Goal: Task Accomplishment & Management: Manage account settings

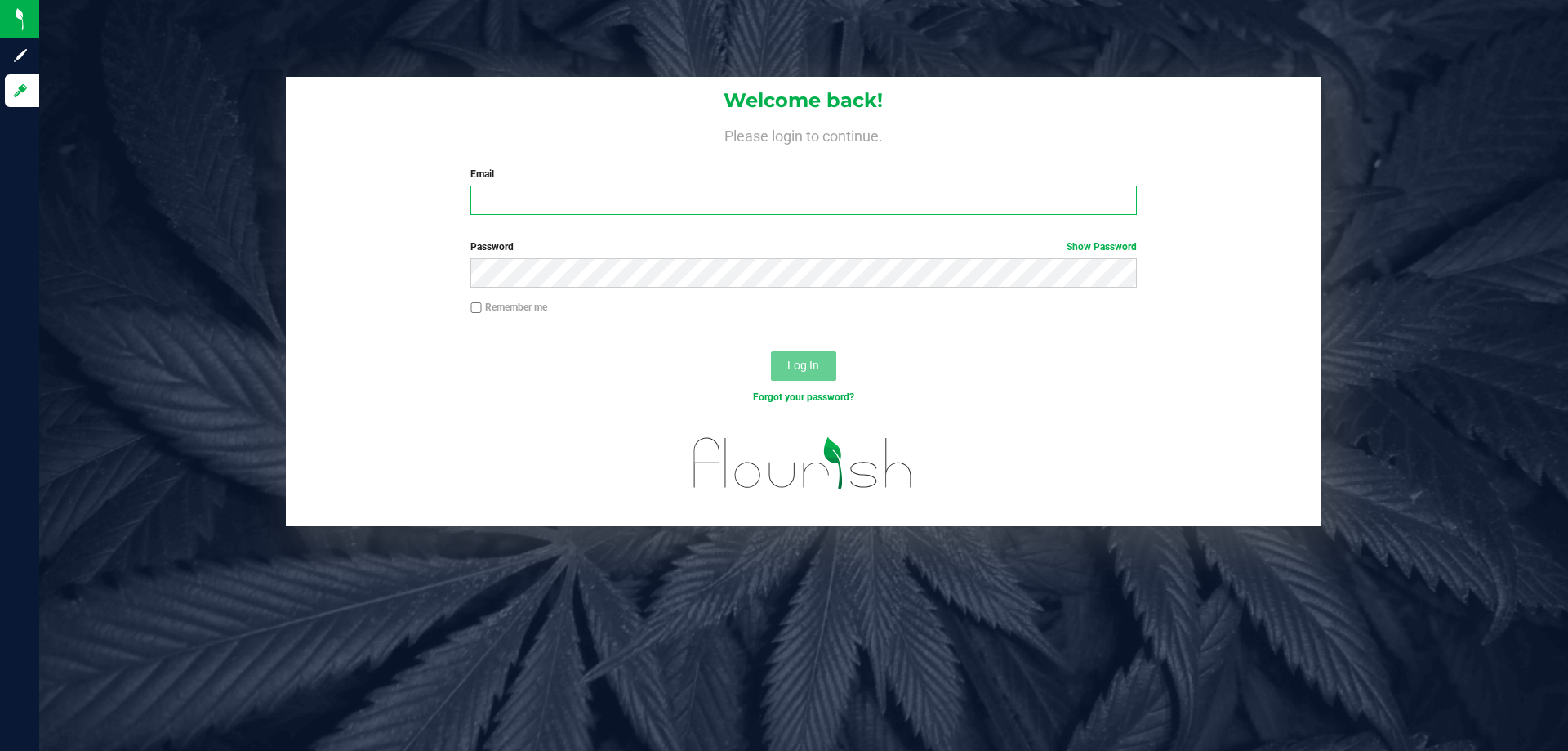
click at [503, 207] on input "Email" at bounding box center [803, 200] width 666 height 29
type input "revans@liveparallel.com"
click at [771, 351] on button "Log In" at bounding box center [804, 365] width 66 height 29
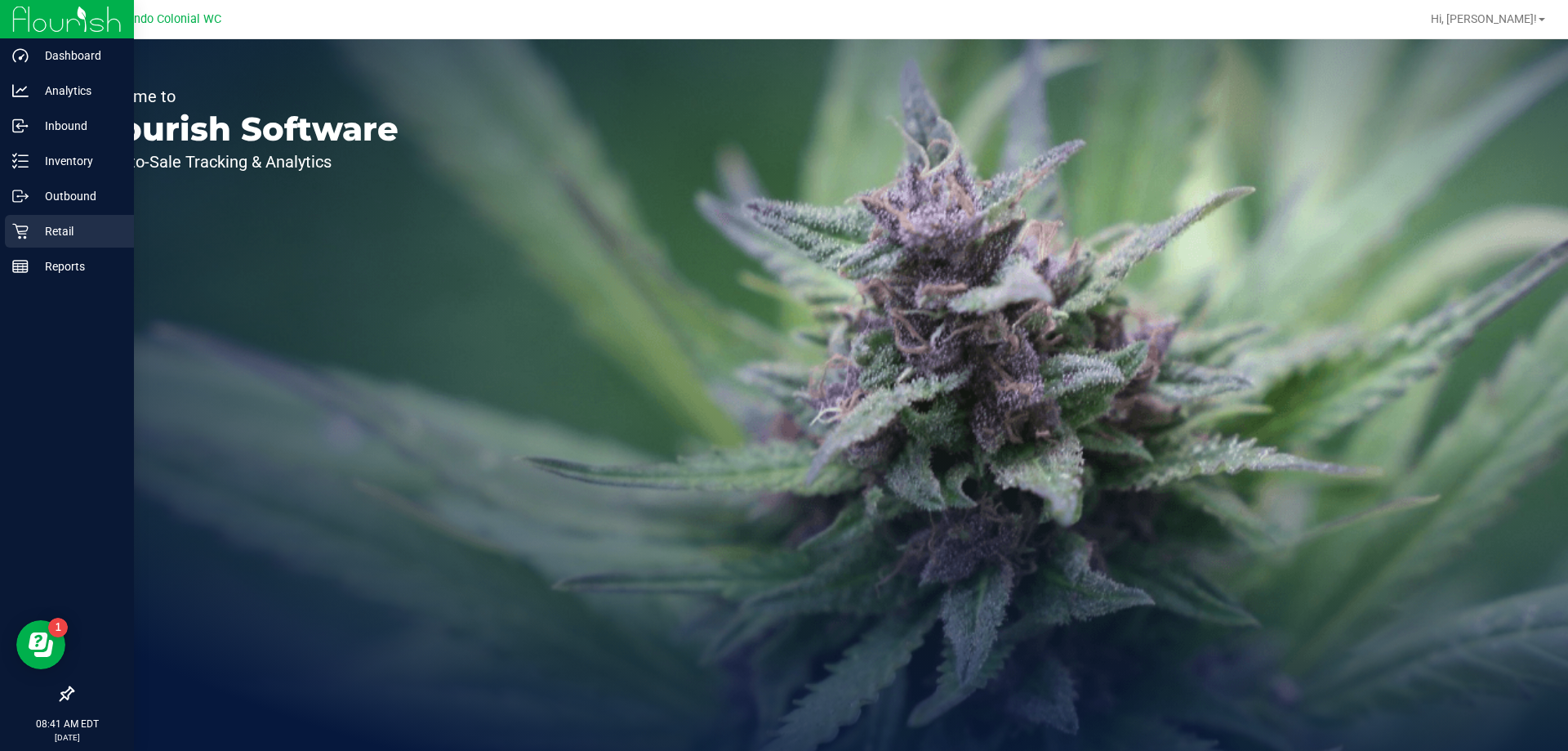
click at [47, 235] on p "Retail" at bounding box center [77, 231] width 98 height 19
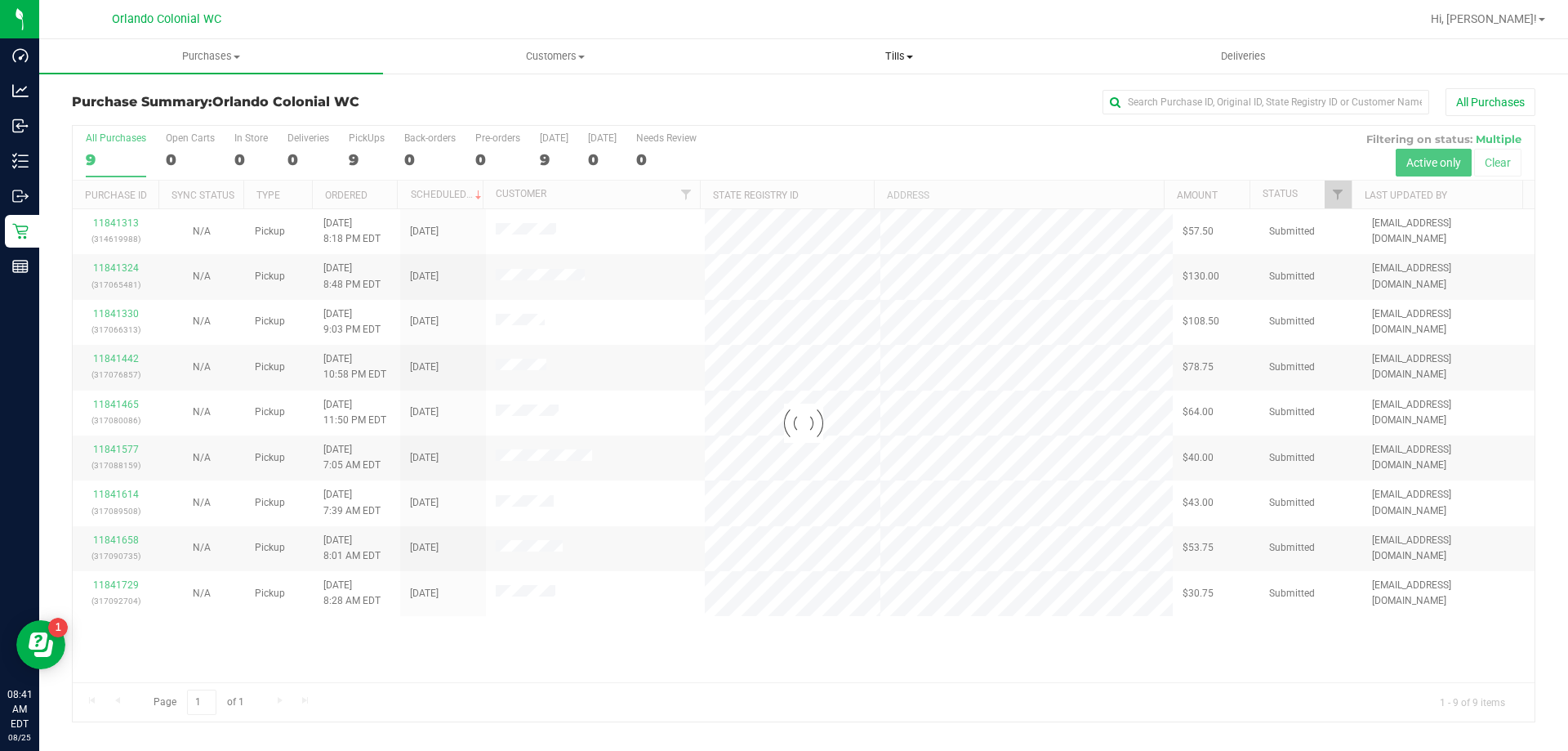
click at [901, 70] on uib-tab-heading "Tills Manage tills Reconcile e-payments" at bounding box center [898, 56] width 342 height 33
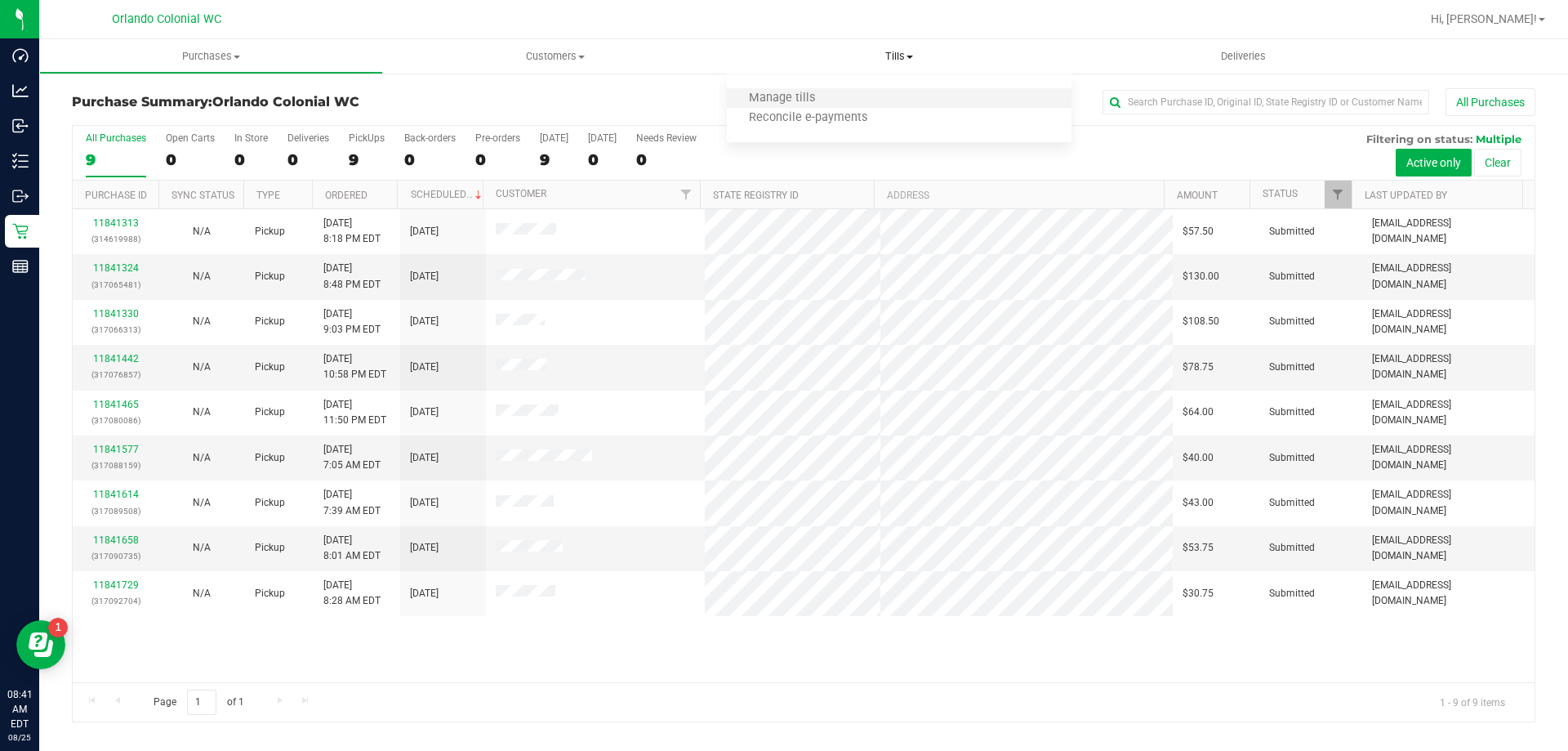
click at [880, 106] on li "Manage tills" at bounding box center [898, 99] width 343 height 19
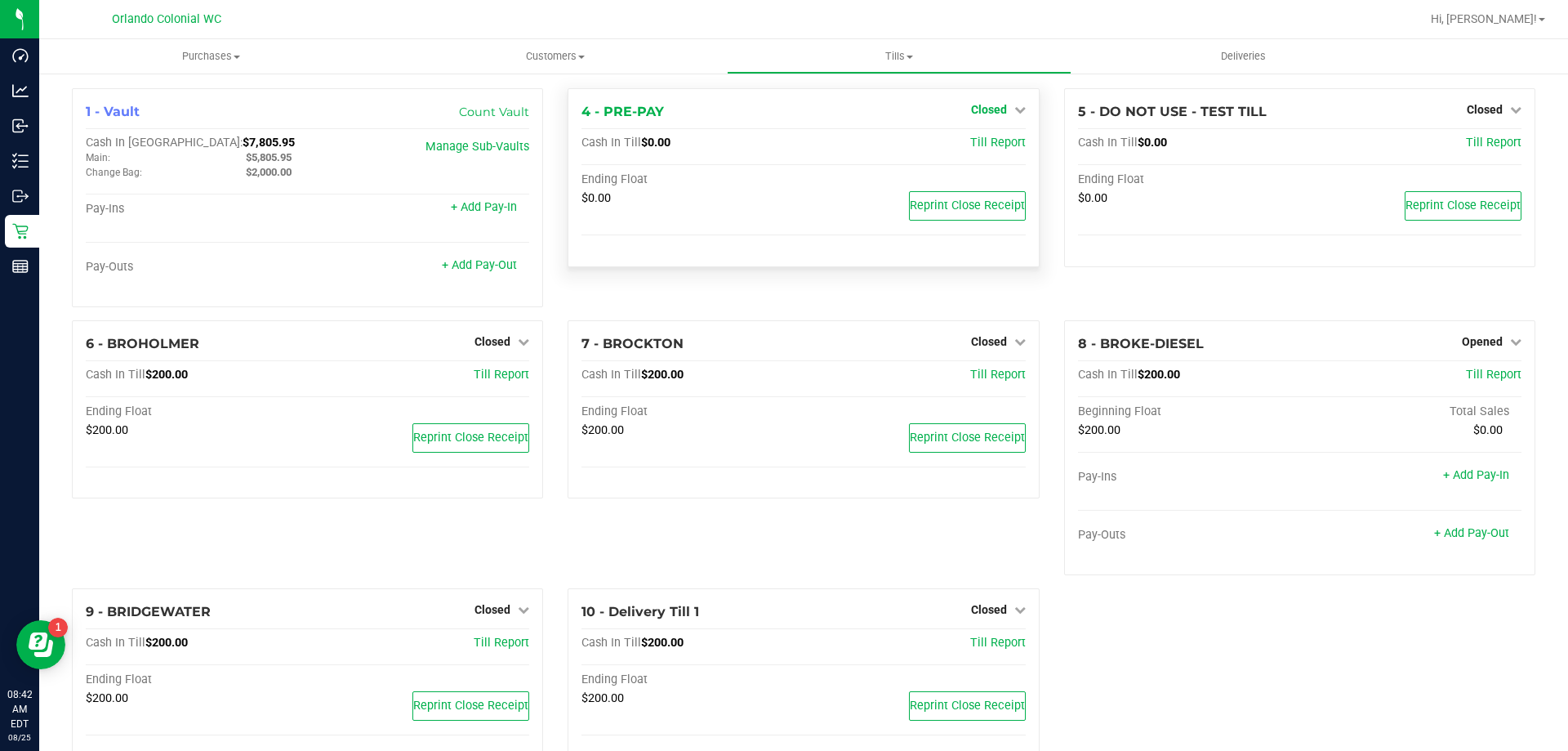
click at [971, 114] on span "Closed" at bounding box center [989, 109] width 36 height 13
click at [993, 143] on link "Open Till" at bounding box center [988, 144] width 43 height 13
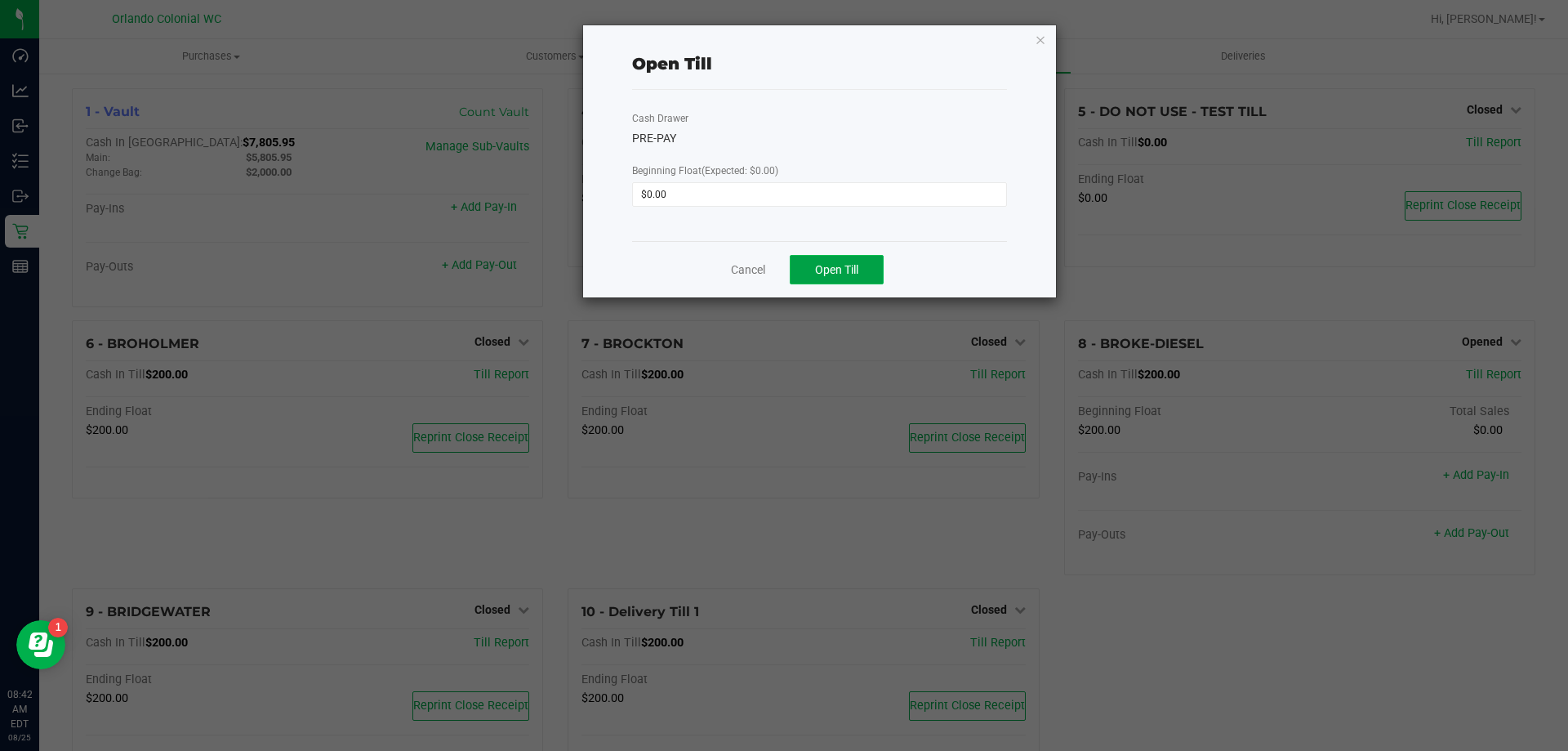
click at [844, 269] on span "Open Till" at bounding box center [836, 269] width 43 height 13
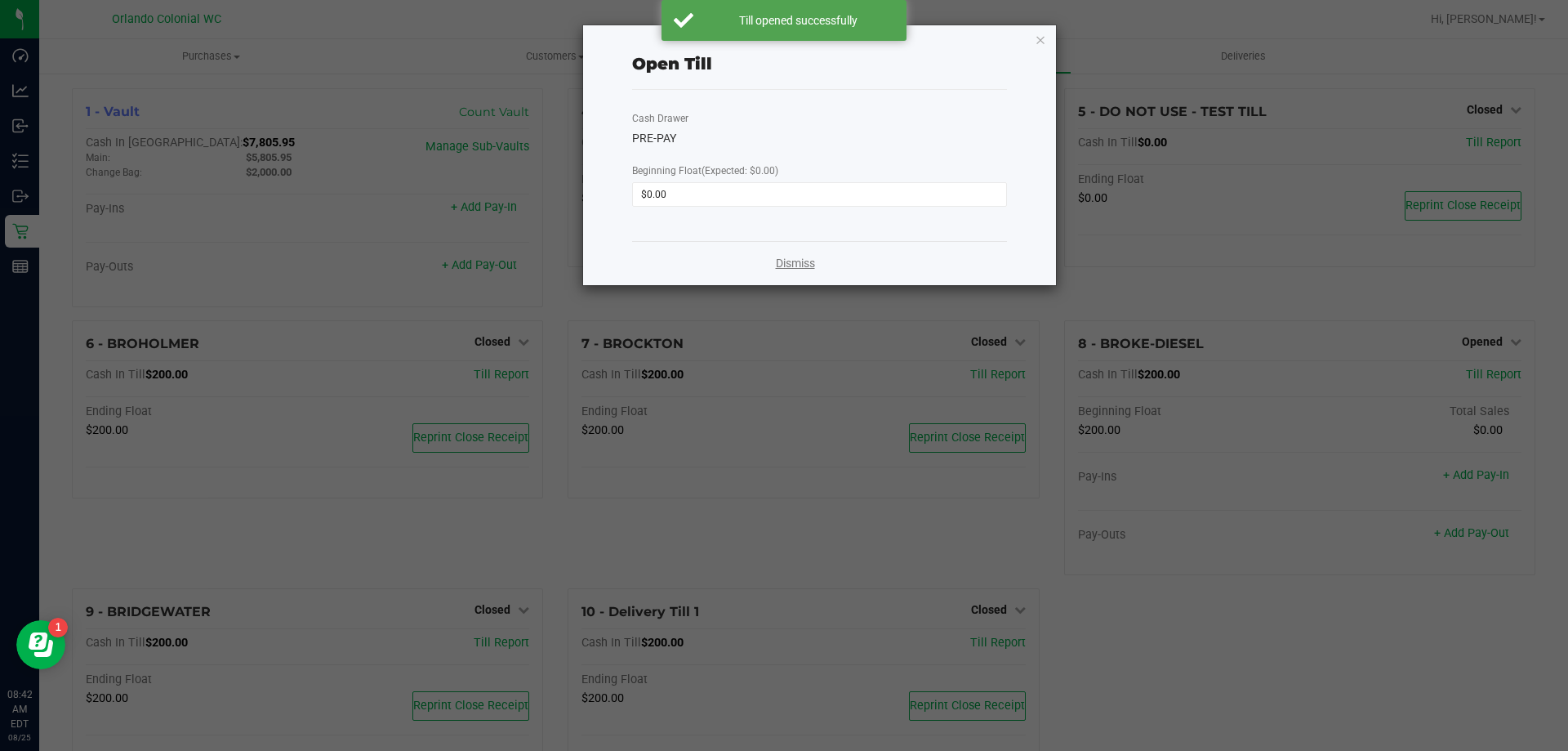
click at [800, 264] on link "Dismiss" at bounding box center [795, 264] width 40 height 17
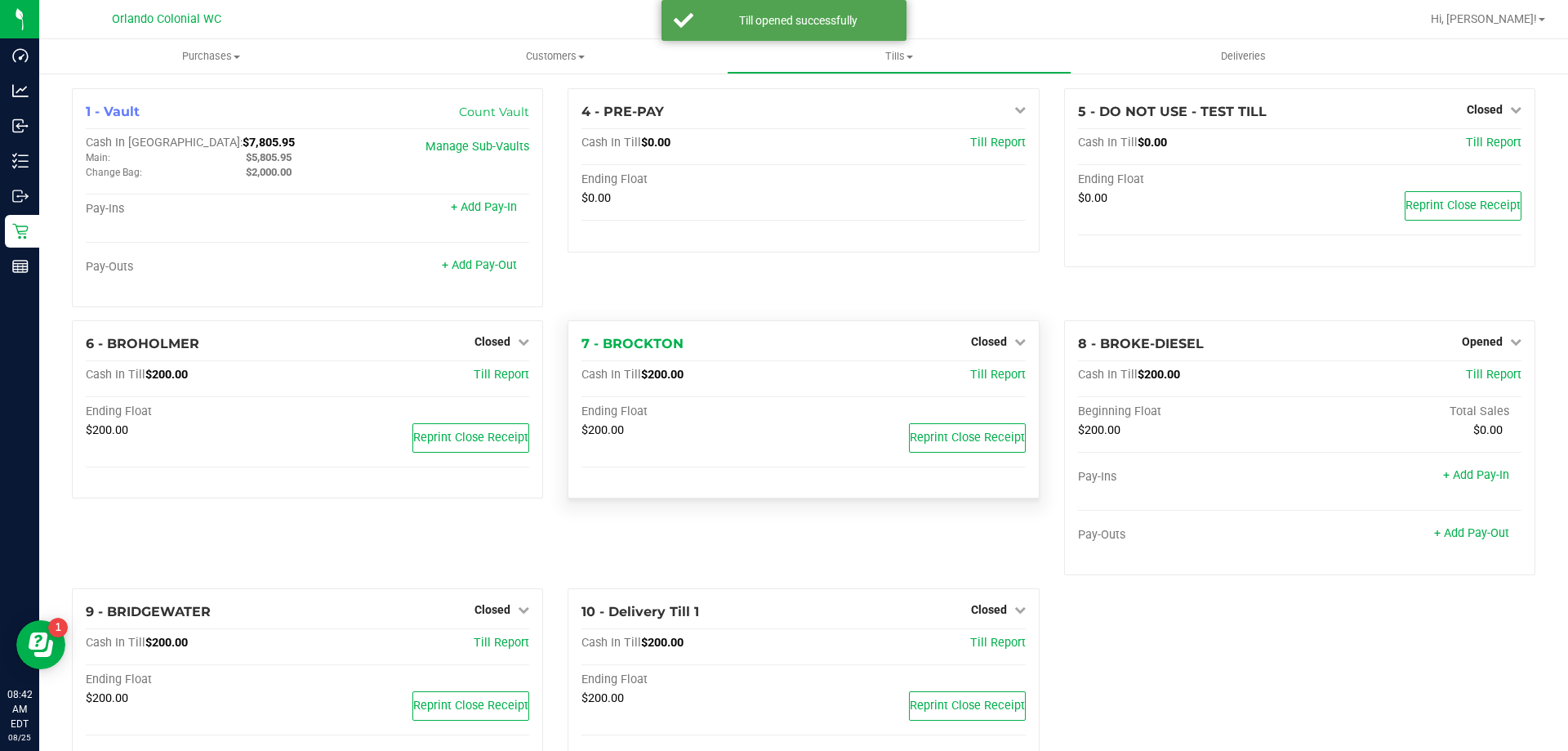
scroll to position [46, 0]
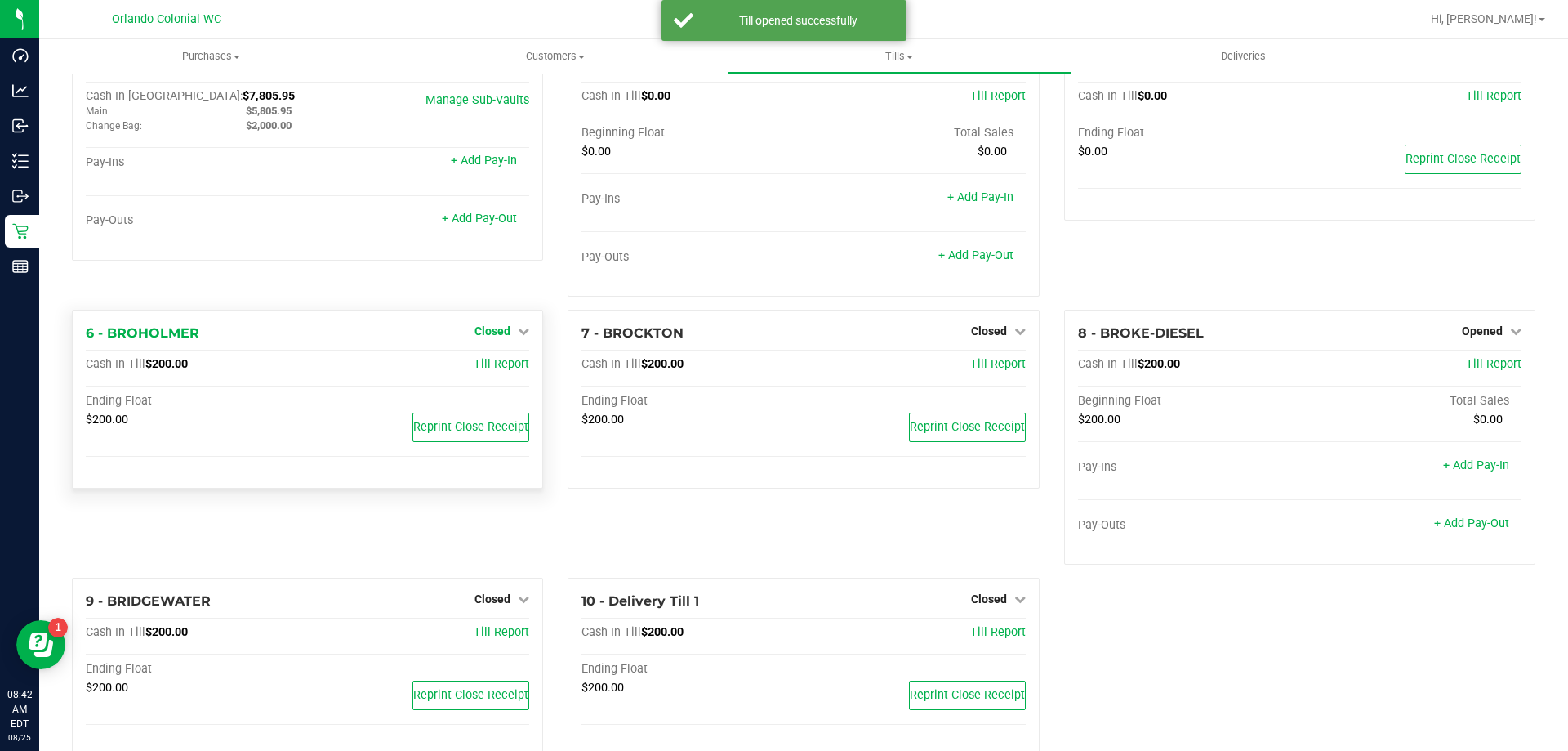
click at [500, 336] on span "Closed" at bounding box center [492, 331] width 36 height 13
click at [500, 365] on link "Open Till" at bounding box center [492, 365] width 43 height 13
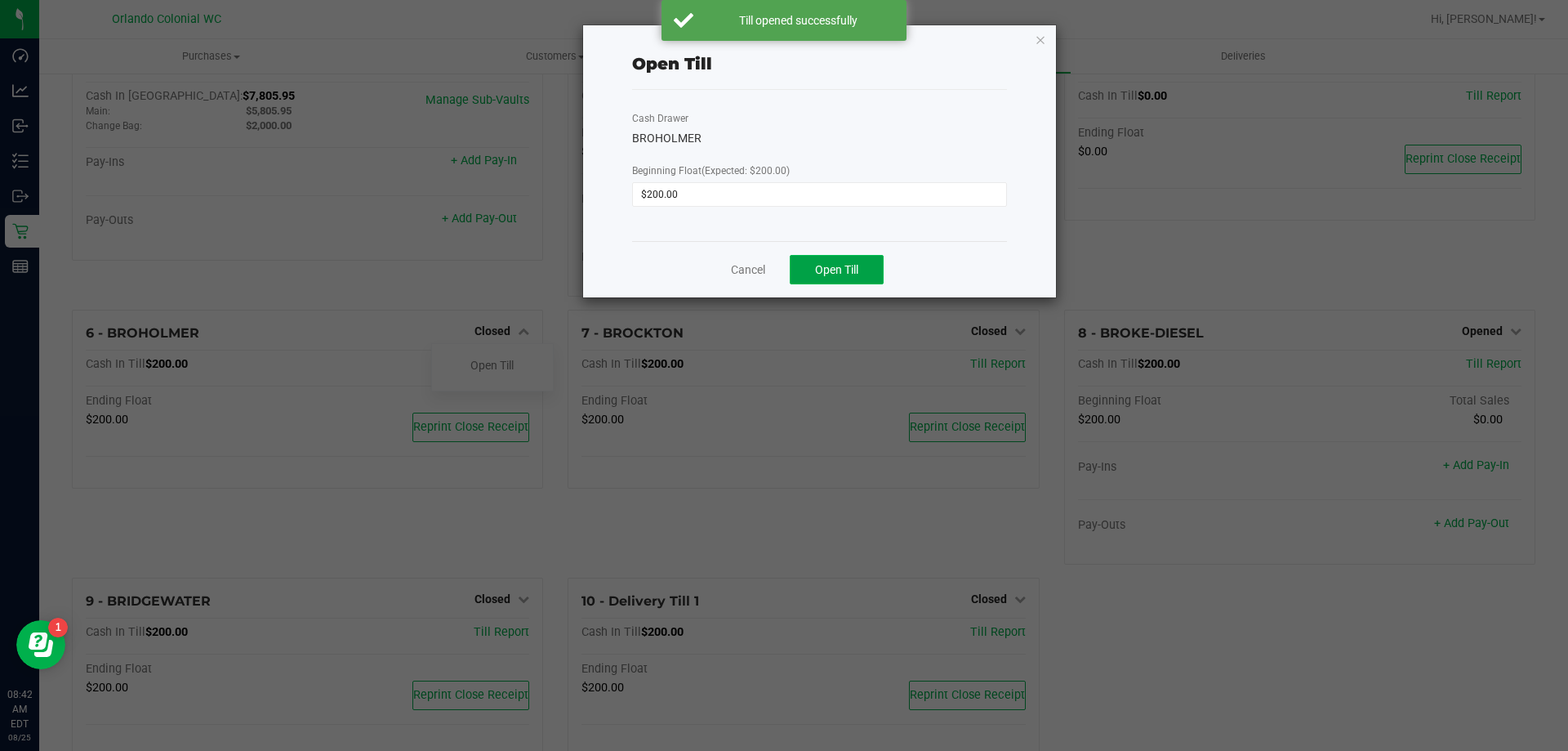
click at [831, 267] on span "Open Till" at bounding box center [836, 269] width 43 height 13
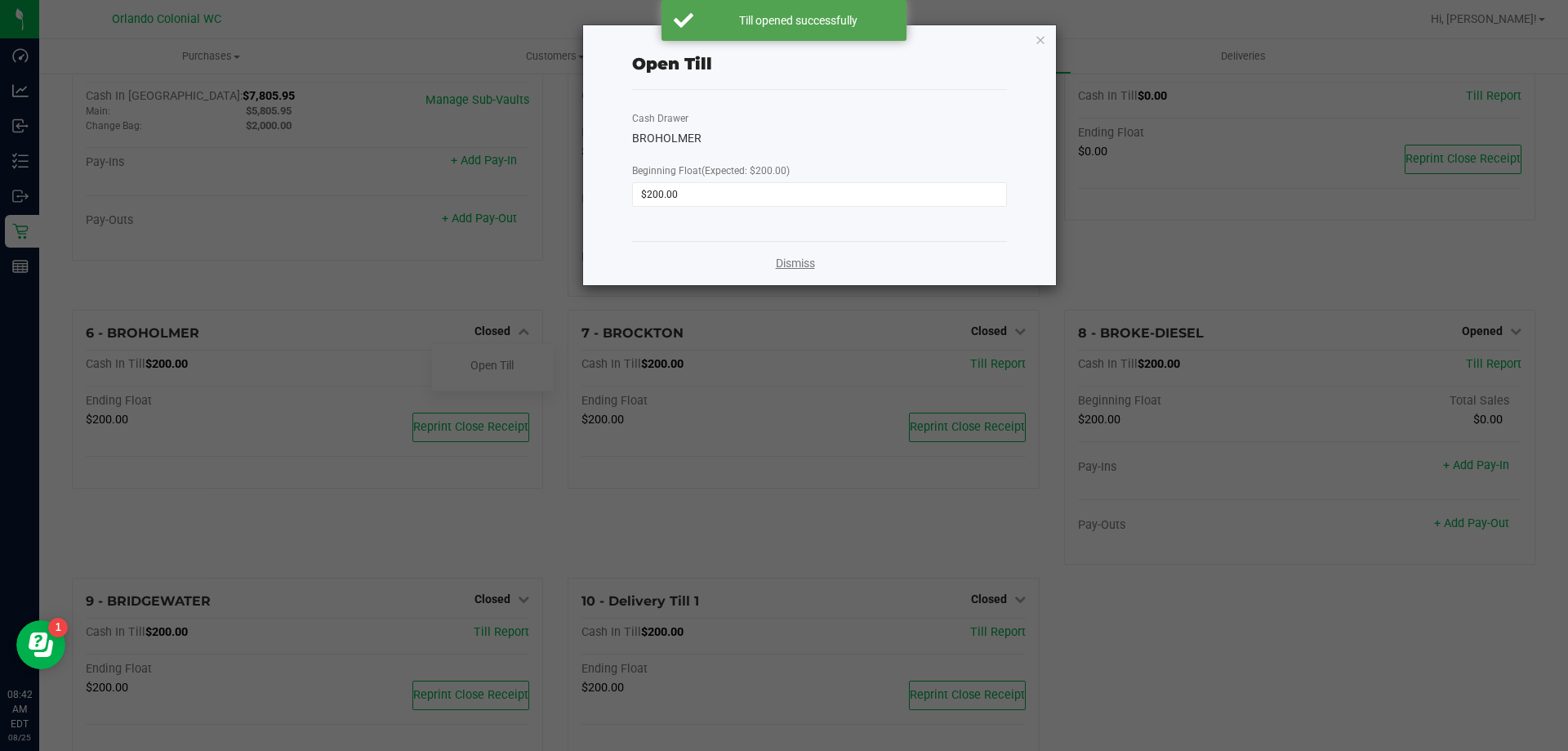
click at [796, 263] on link "Dismiss" at bounding box center [795, 264] width 40 height 17
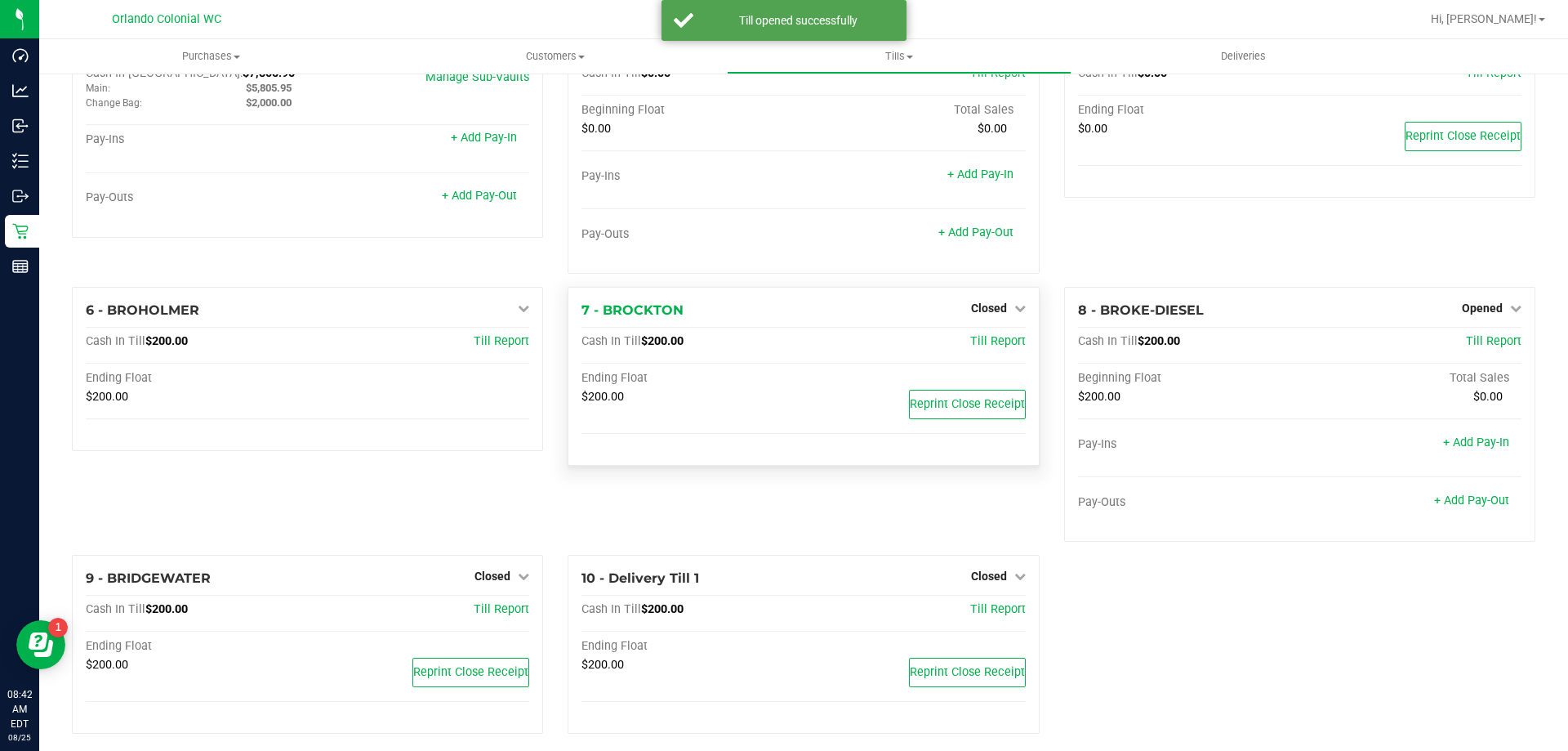
scroll to position [82, 0]
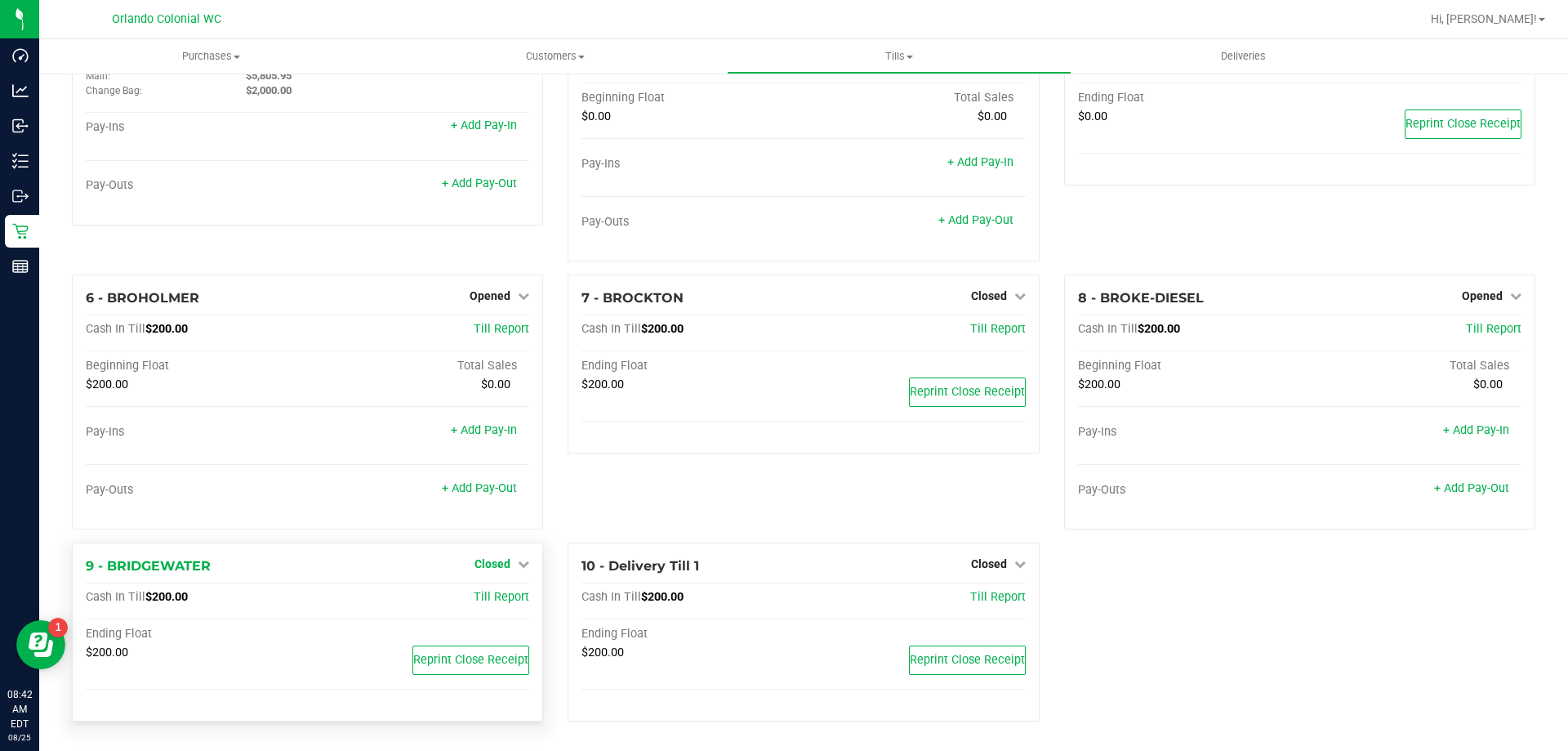
click at [496, 568] on span "Closed" at bounding box center [492, 564] width 36 height 13
click at [508, 602] on link "Open Till" at bounding box center [492, 598] width 43 height 13
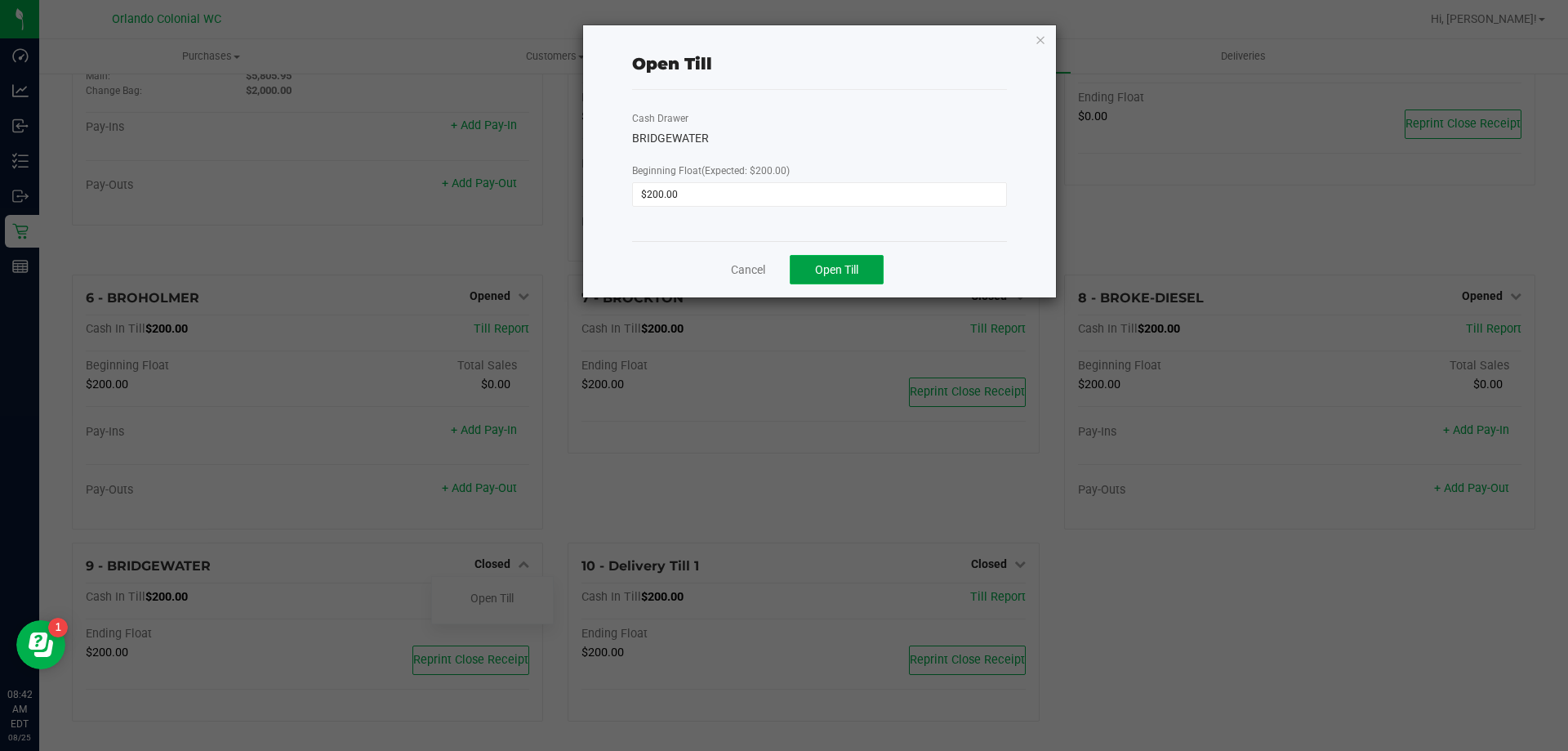
click at [812, 272] on button "Open Till" at bounding box center [837, 269] width 94 height 29
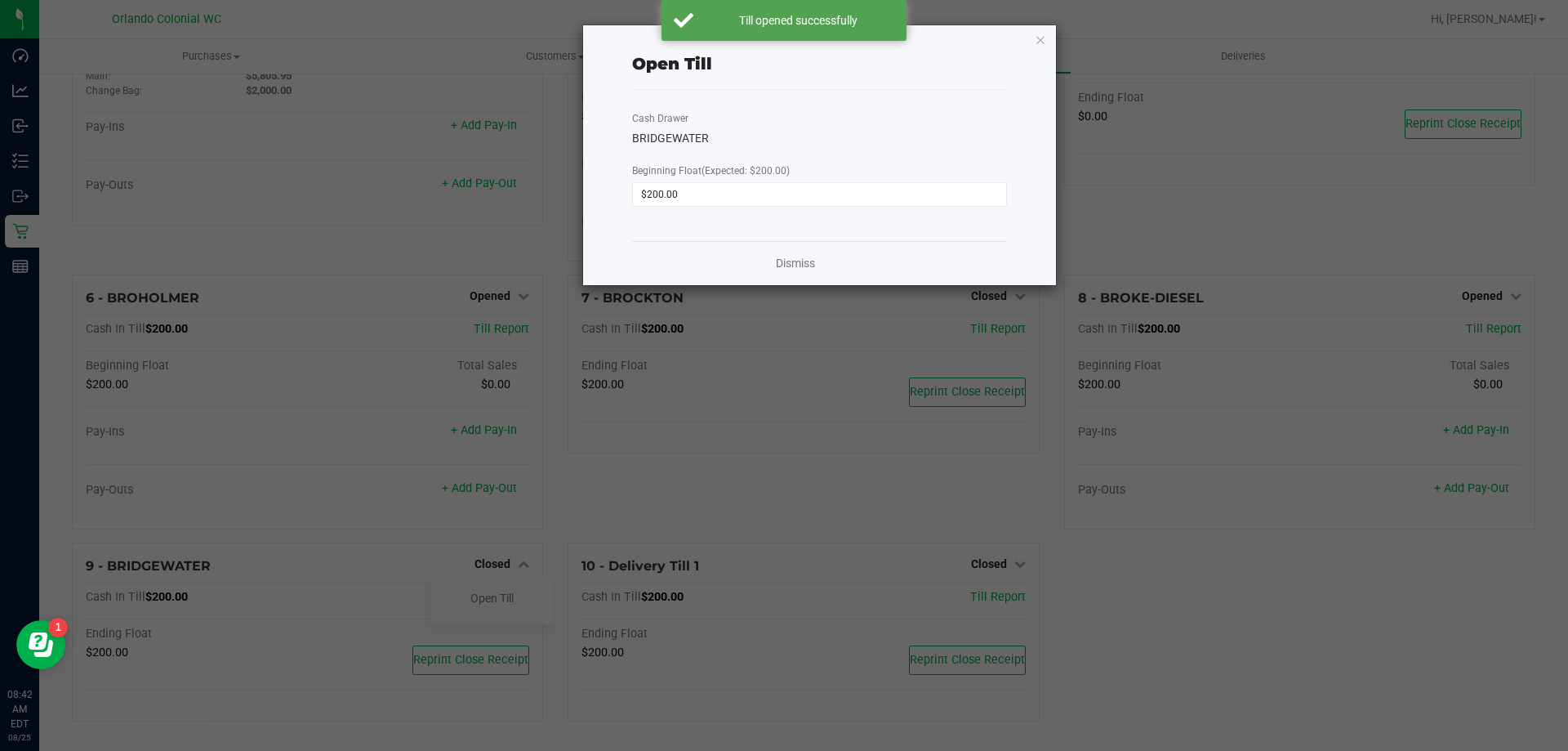
click at [769, 270] on div "Dismiss" at bounding box center [819, 263] width 375 height 44
click at [818, 259] on div "Dismiss" at bounding box center [819, 263] width 375 height 44
click at [814, 262] on link "Dismiss" at bounding box center [795, 264] width 40 height 17
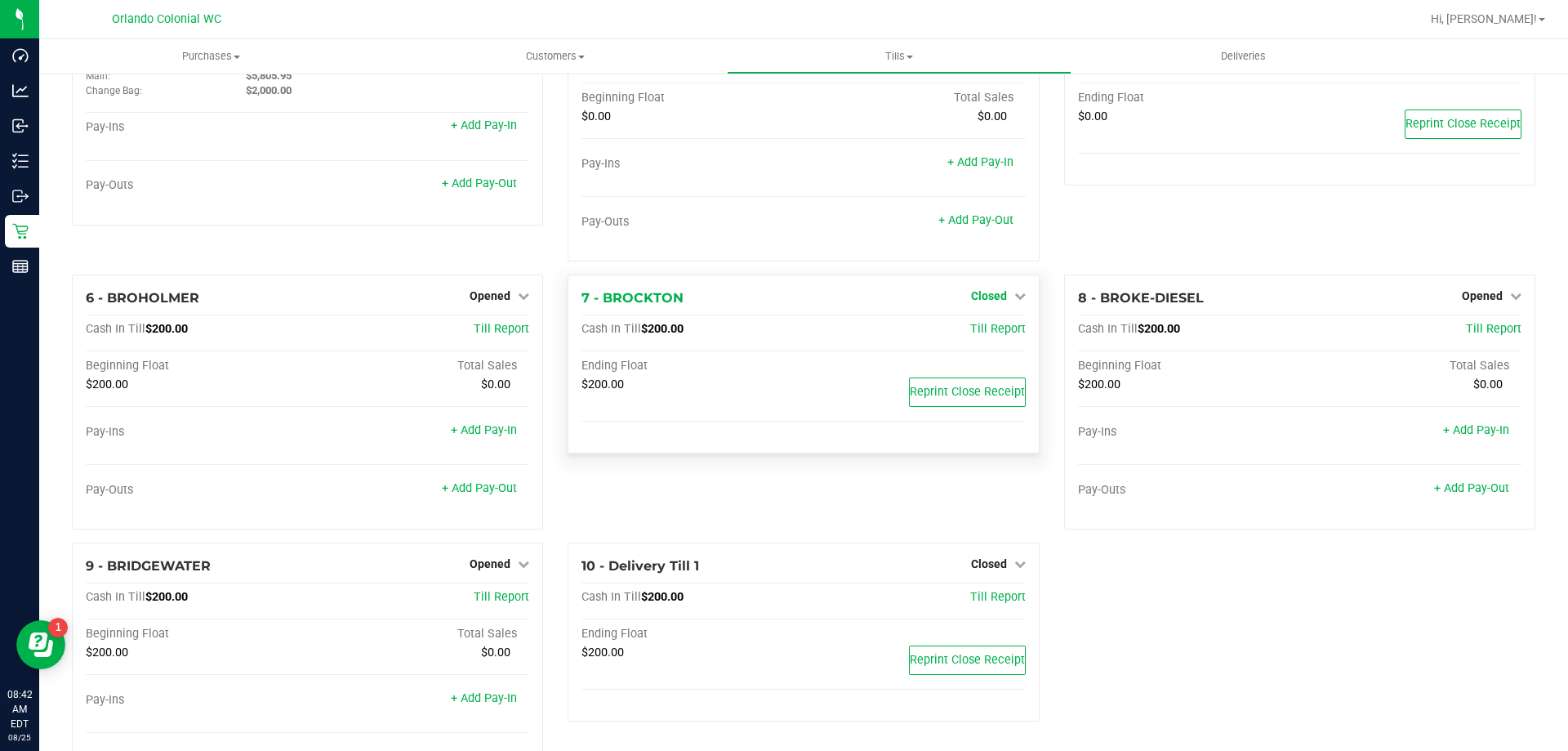
click at [999, 301] on link "Closed" at bounding box center [998, 296] width 55 height 13
click at [981, 334] on link "Open Till" at bounding box center [988, 330] width 43 height 13
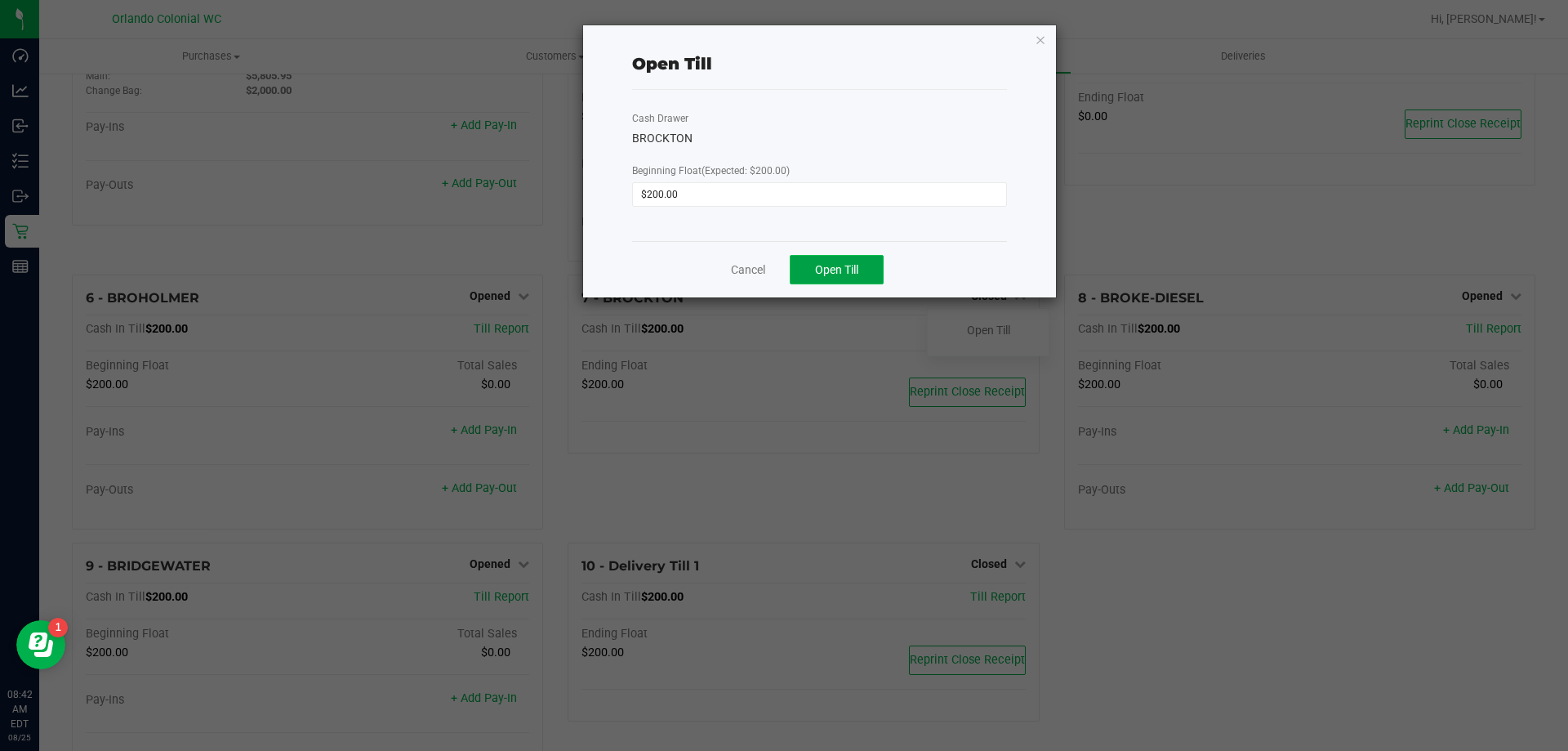
click at [833, 275] on span "Open Till" at bounding box center [836, 269] width 43 height 13
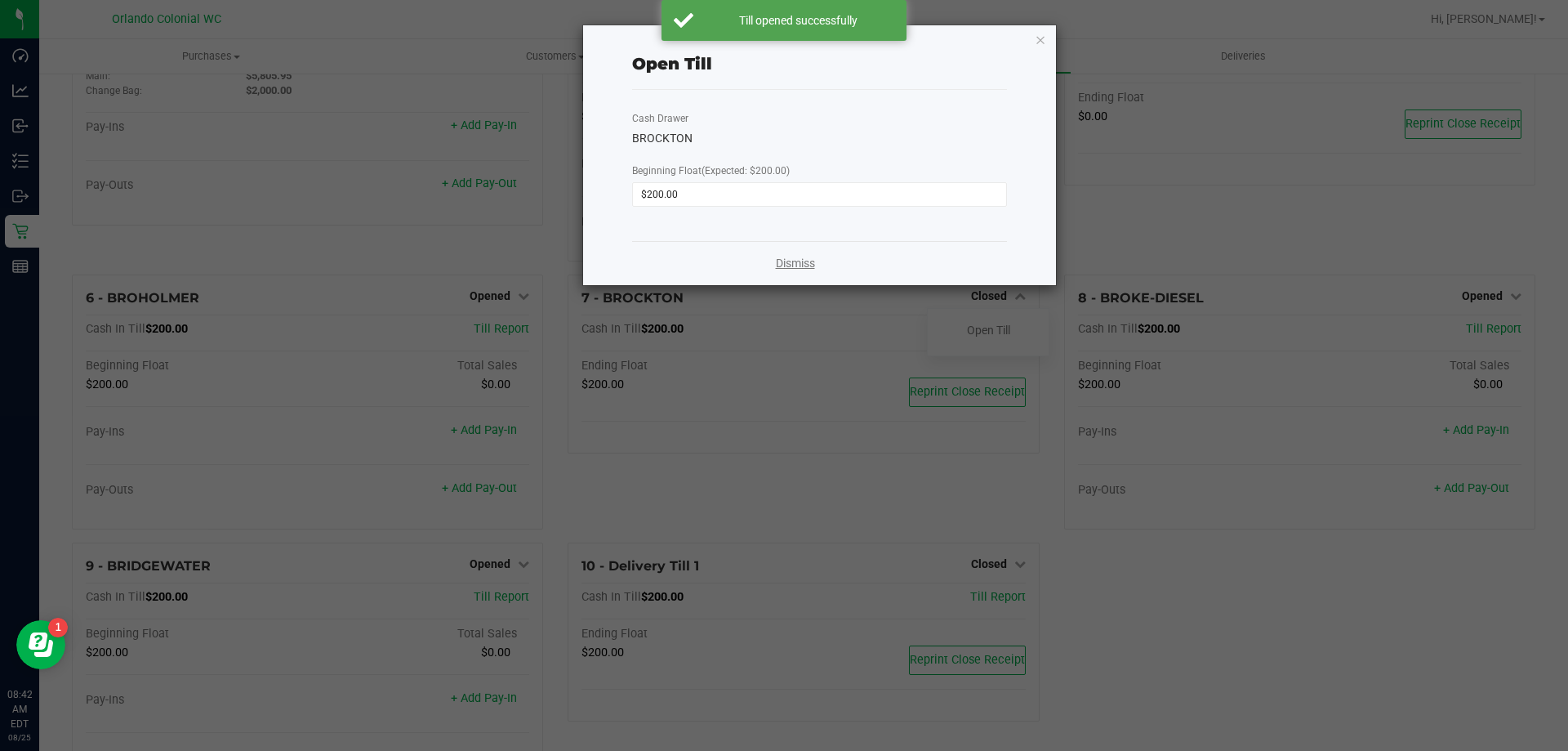
click at [788, 270] on link "Dismiss" at bounding box center [795, 264] width 40 height 17
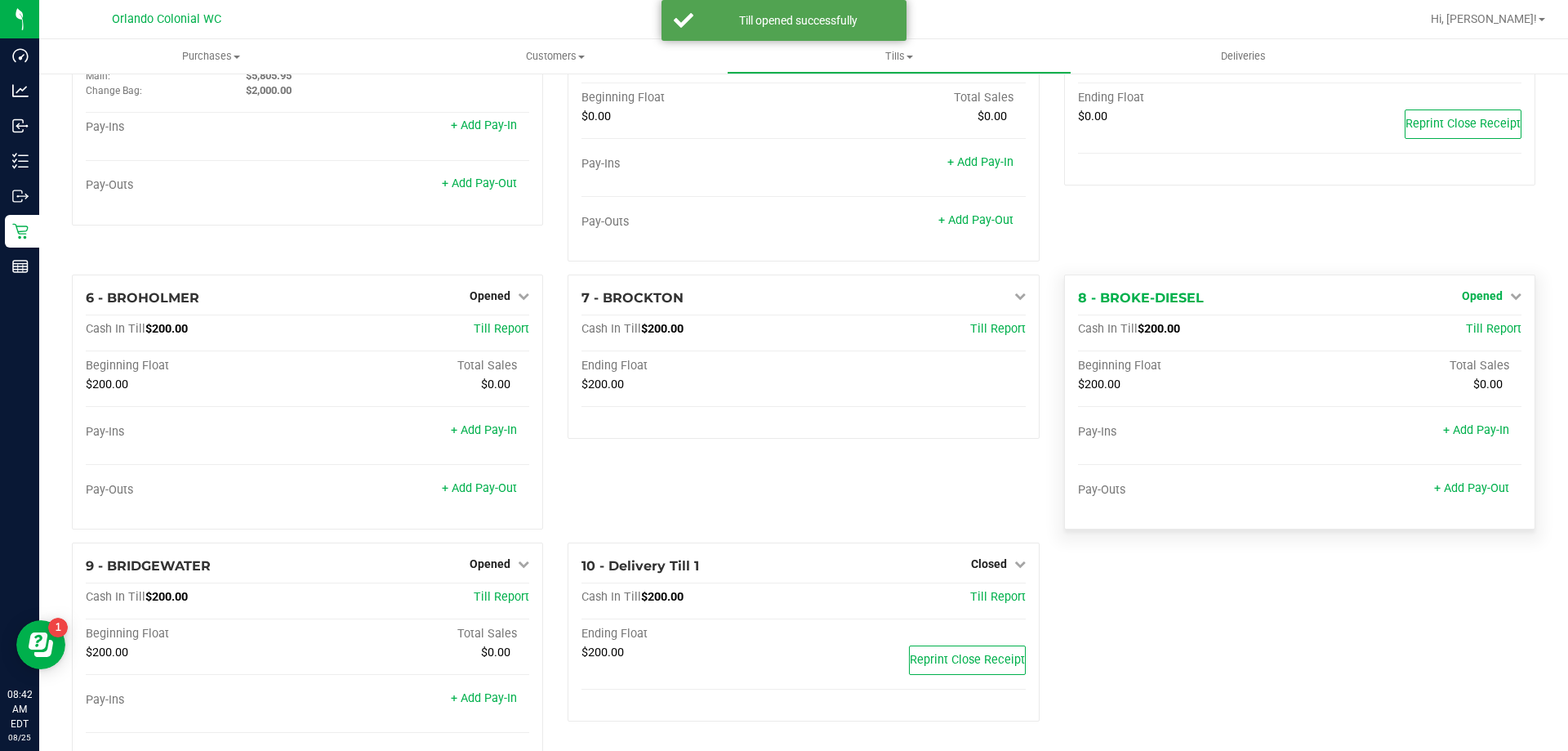
click at [1468, 297] on span "Opened" at bounding box center [1482, 296] width 41 height 13
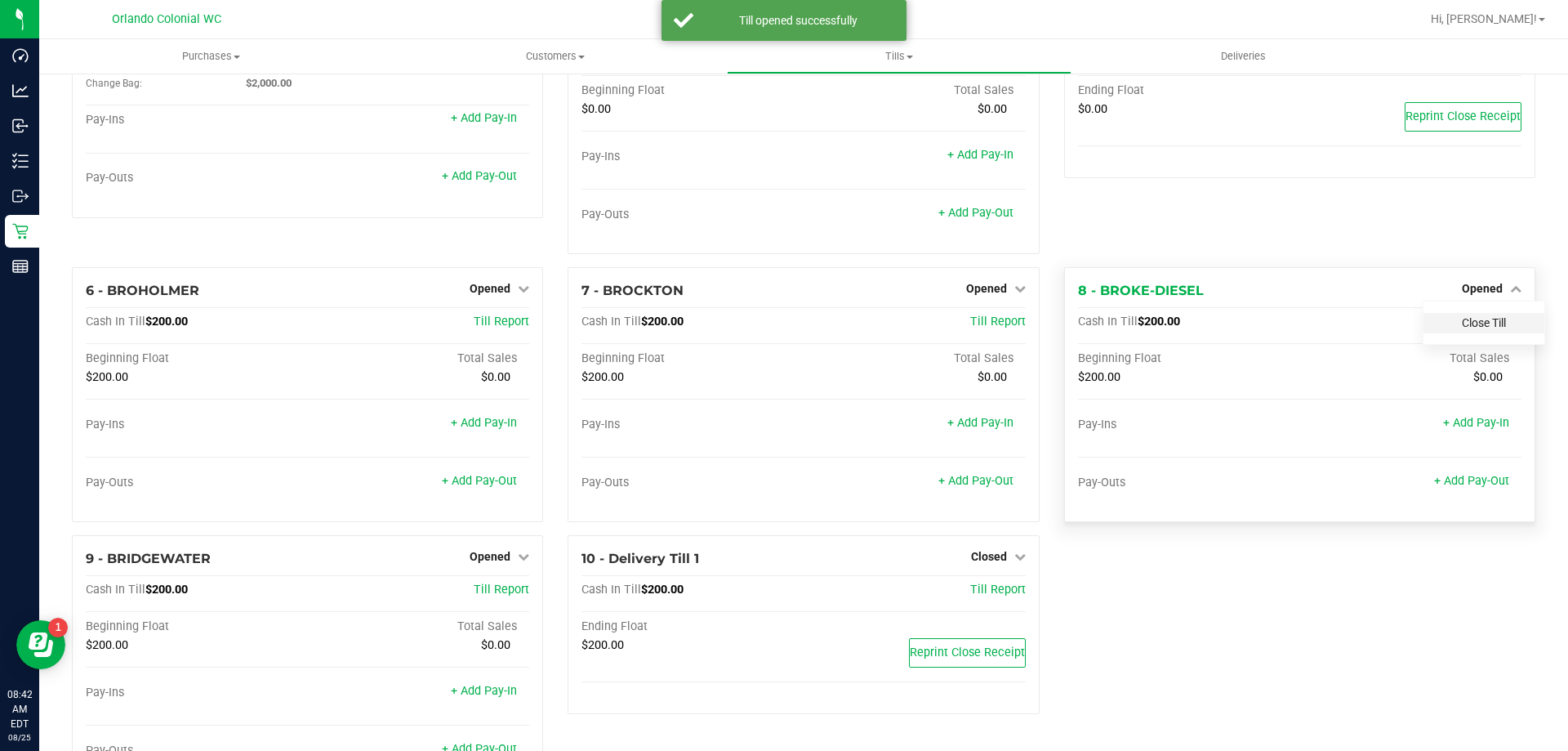
click at [1491, 325] on link "Close Till" at bounding box center [1484, 322] width 44 height 13
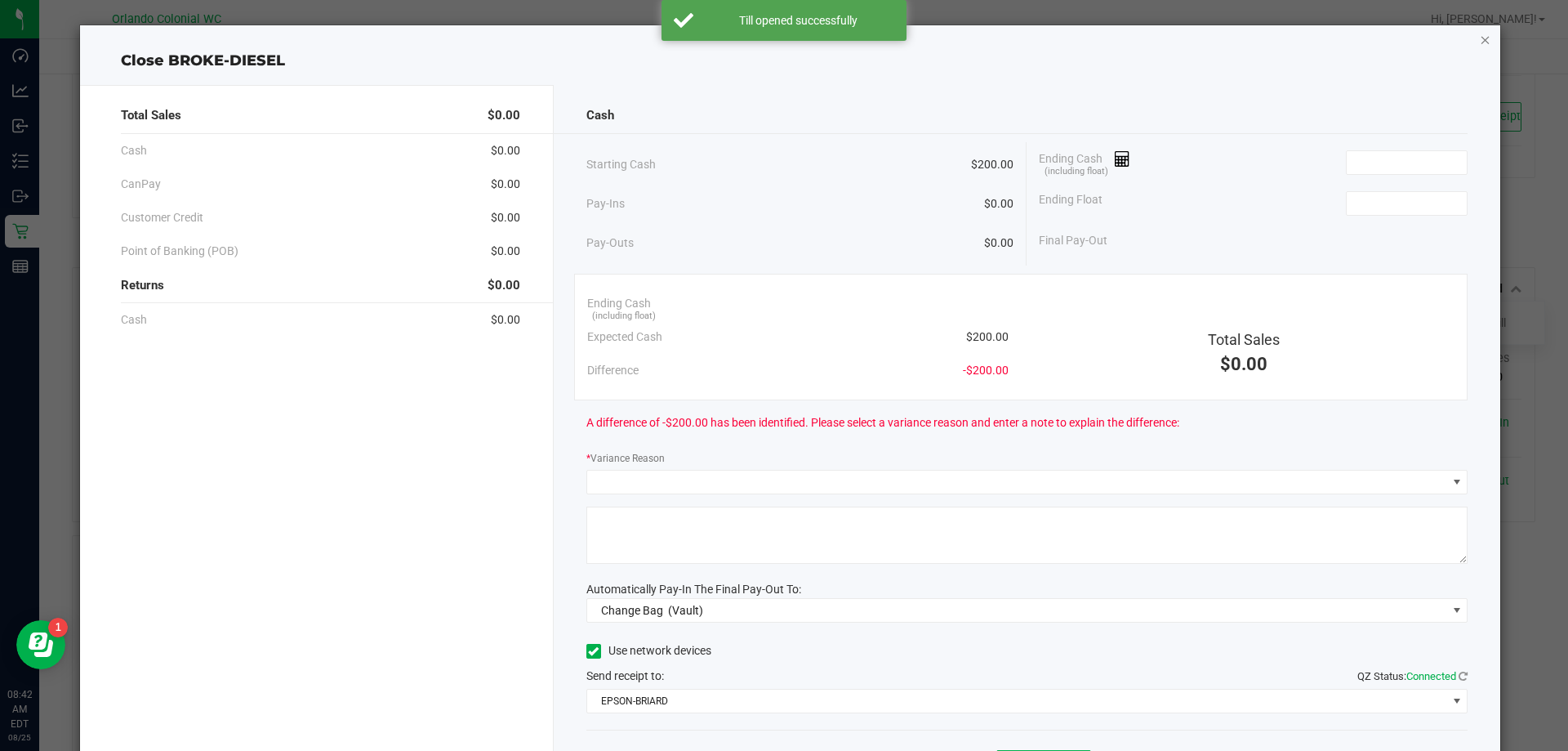
click at [1480, 48] on icon "button" at bounding box center [1486, 39] width 12 height 19
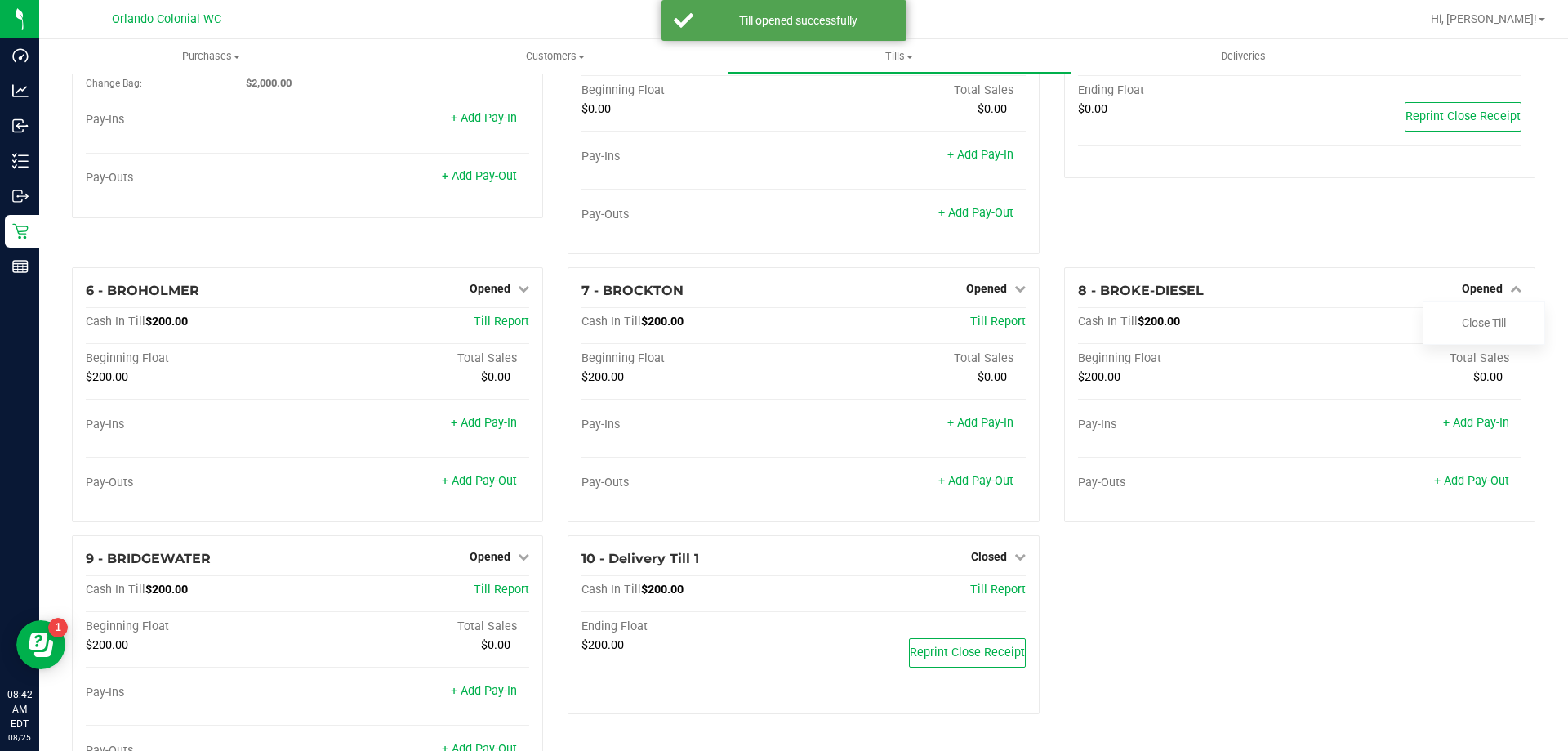
click at [1470, 51] on ul "Purchases Summary of purchases Fulfillment All purchases Customers All customer…" at bounding box center [823, 57] width 1568 height 35
click at [1483, 317] on link "Close Till" at bounding box center [1484, 322] width 44 height 13
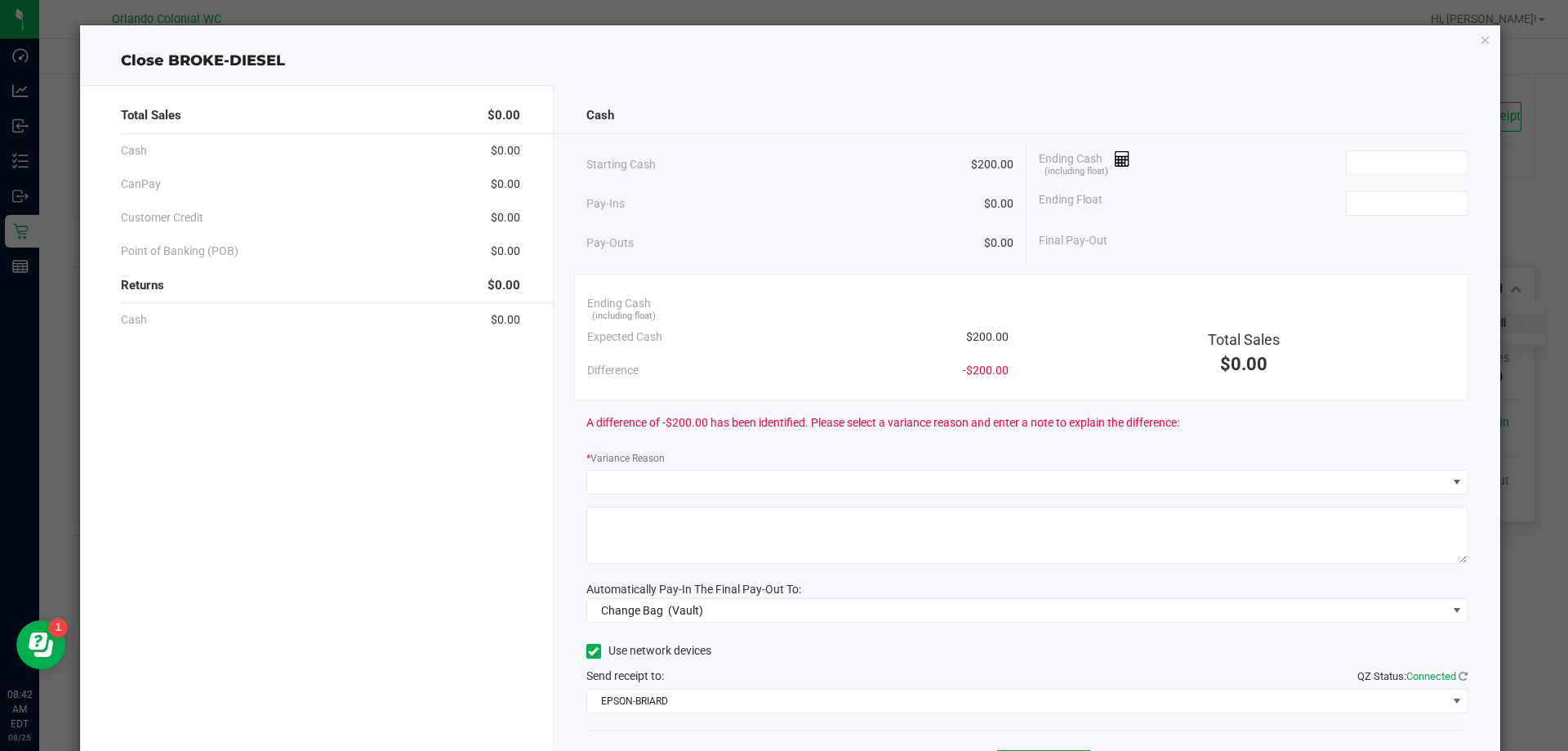
click at [1480, 45] on icon "button" at bounding box center [1486, 39] width 12 height 19
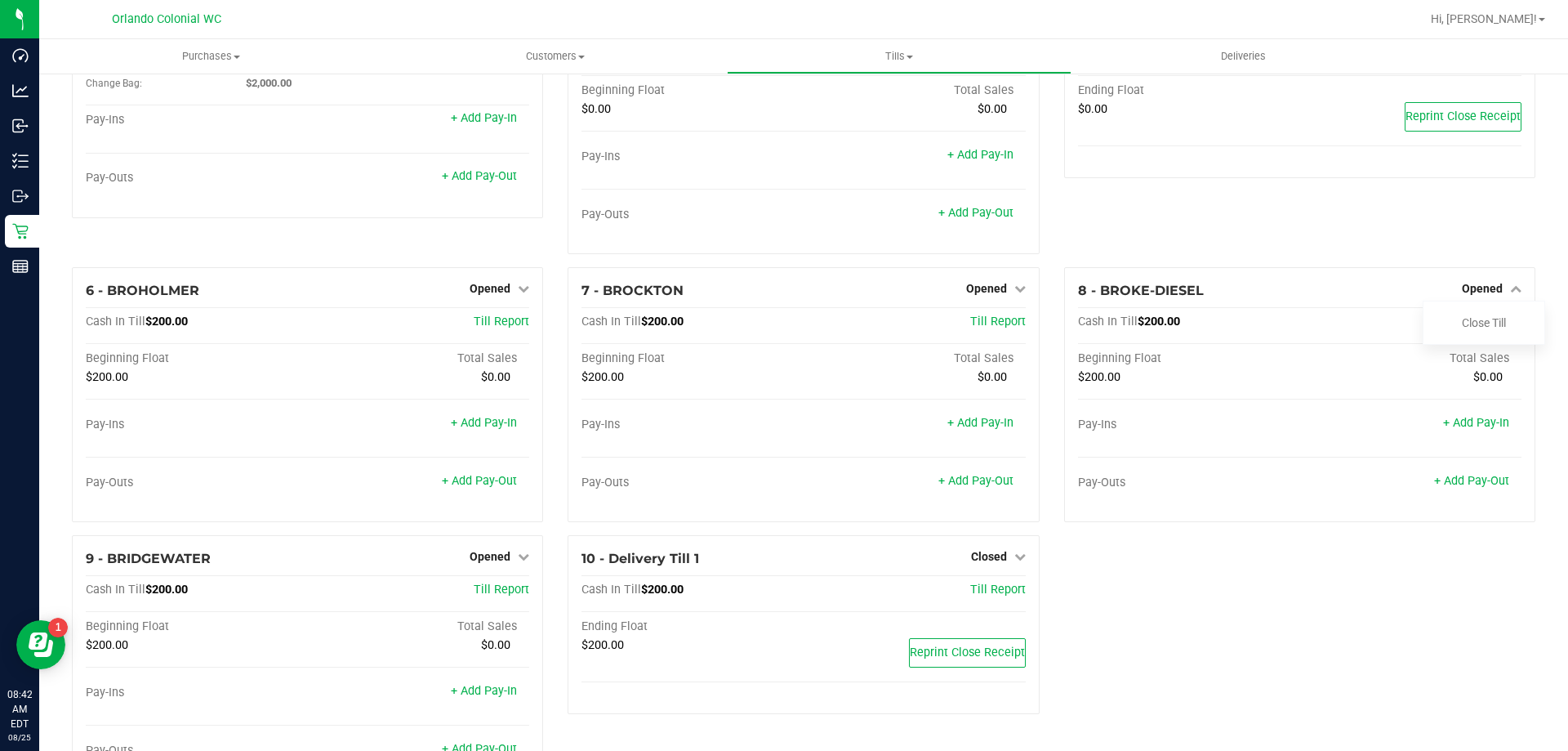
click at [1403, 244] on div "5 - DO NOT USE - TEST TILL Closed Open Till Cash In Till $0.00 Till Report Endi…" at bounding box center [1300, 133] width 496 height 268
click at [1124, 560] on div "1 - Vault Count Vault Cash In Vault: $7,805.95 Main: $5,805.95 Change Bag: $2,0…" at bounding box center [804, 401] width 1488 height 804
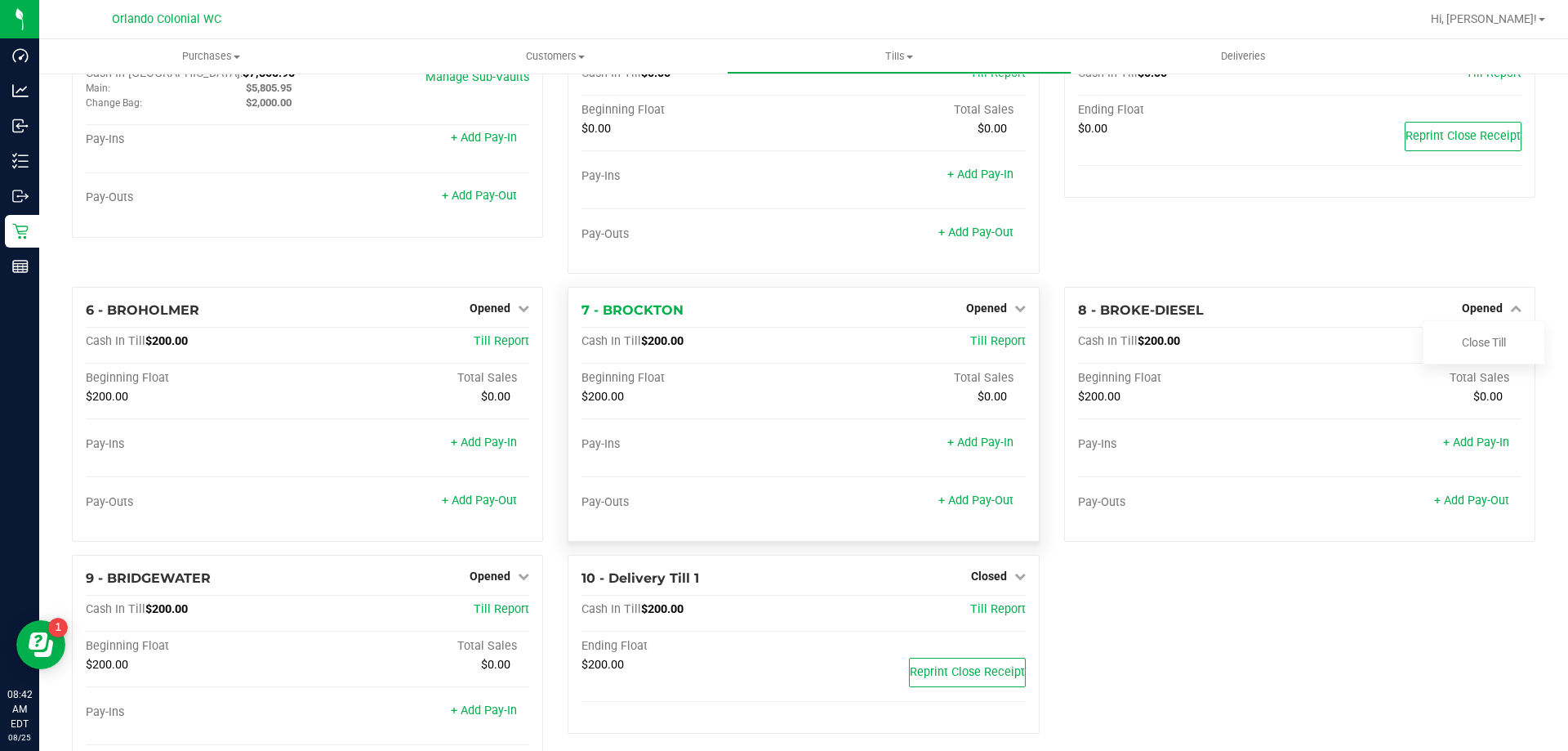
scroll to position [0, 0]
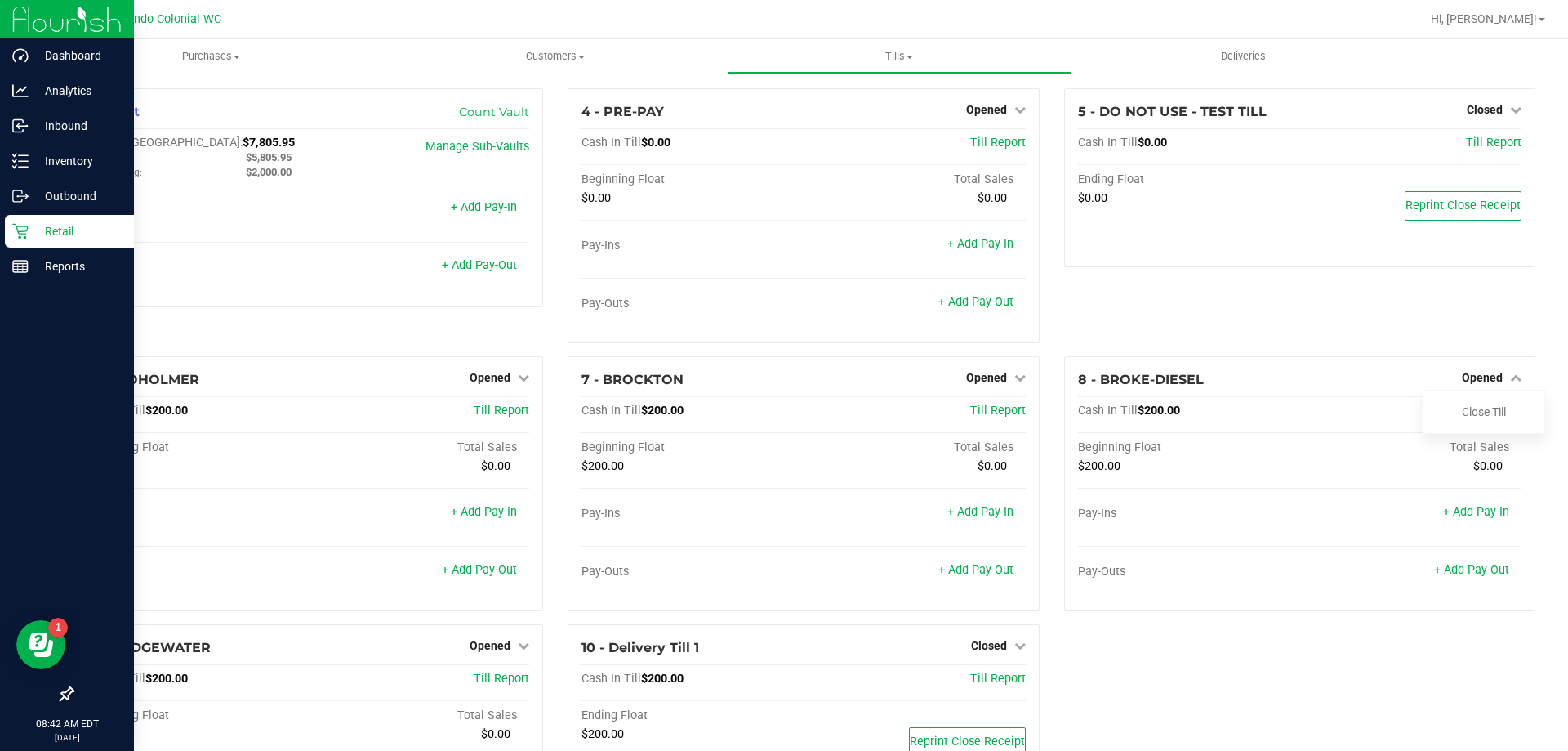
click at [40, 240] on p "Retail" at bounding box center [77, 231] width 98 height 19
